Goal: Go to known website: Access a specific website the user already knows

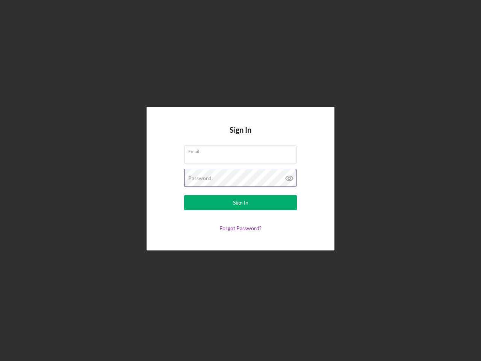
click at [240, 180] on div "Password" at bounding box center [240, 178] width 113 height 19
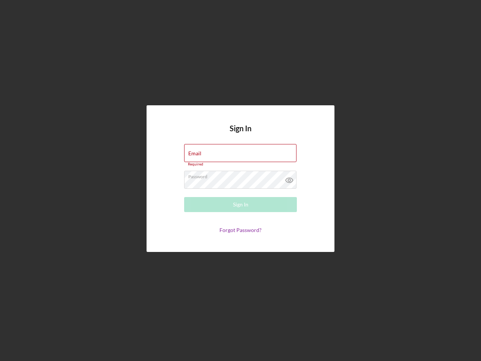
click at [289, 178] on icon at bounding box center [289, 180] width 19 height 19
